Goal: Find specific page/section: Find specific page/section

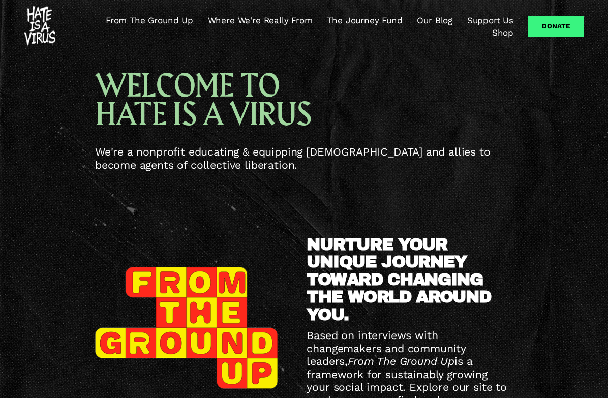
click at [149, 20] on span "From The Ground Up" at bounding box center [149, 20] width 87 height 10
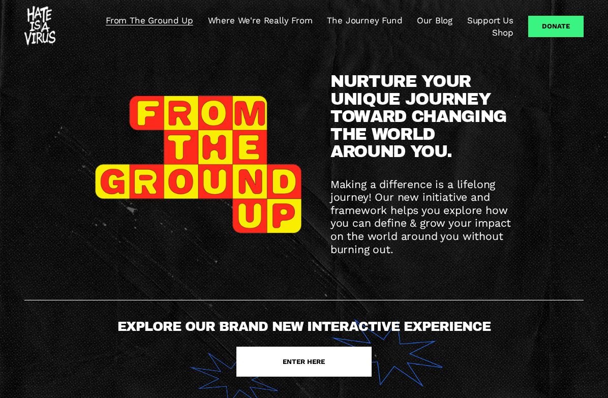
click at [304, 361] on span "ENTER HERE" at bounding box center [304, 362] width 42 height 8
